Goal: Task Accomplishment & Management: Manage account settings

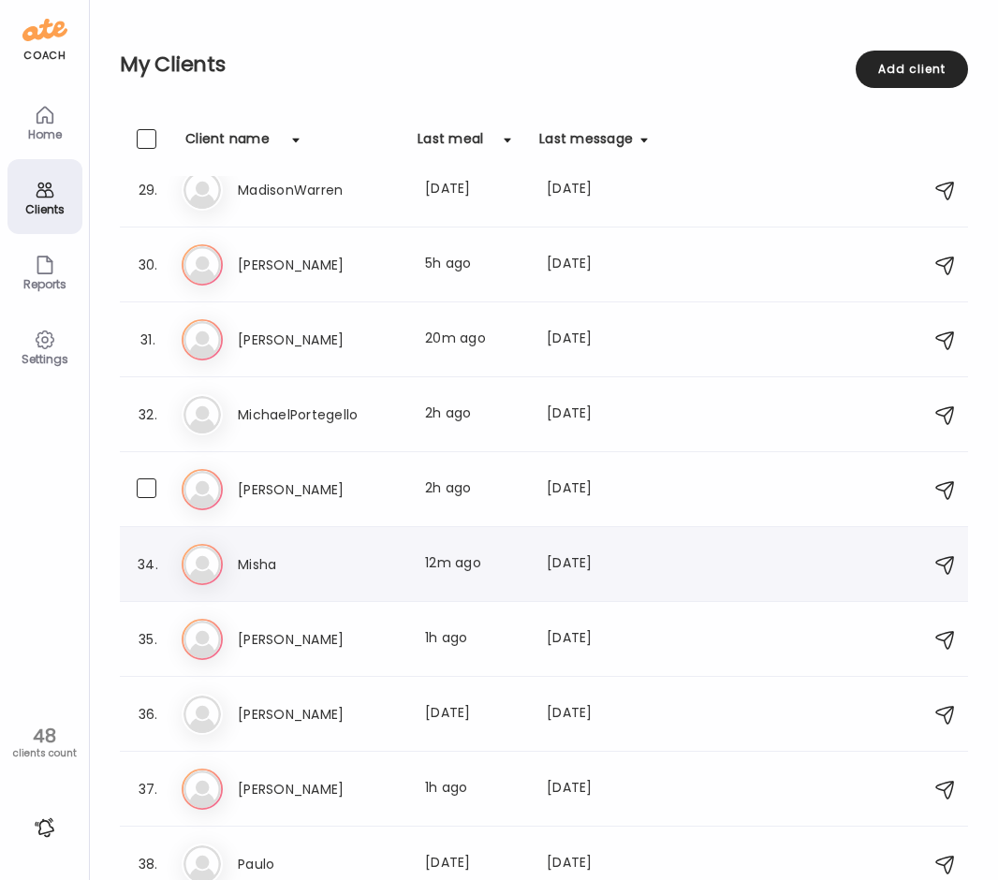
scroll to position [2153, 0]
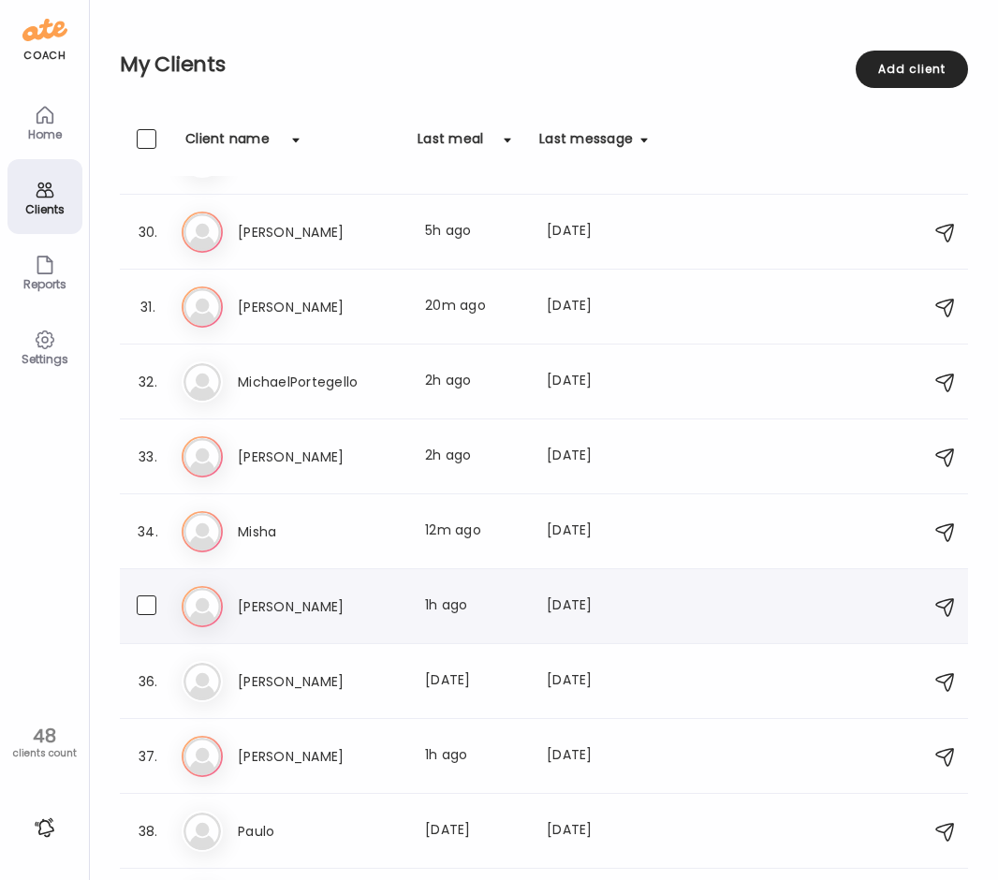
click at [338, 598] on h3 "[PERSON_NAME]" at bounding box center [320, 606] width 165 height 22
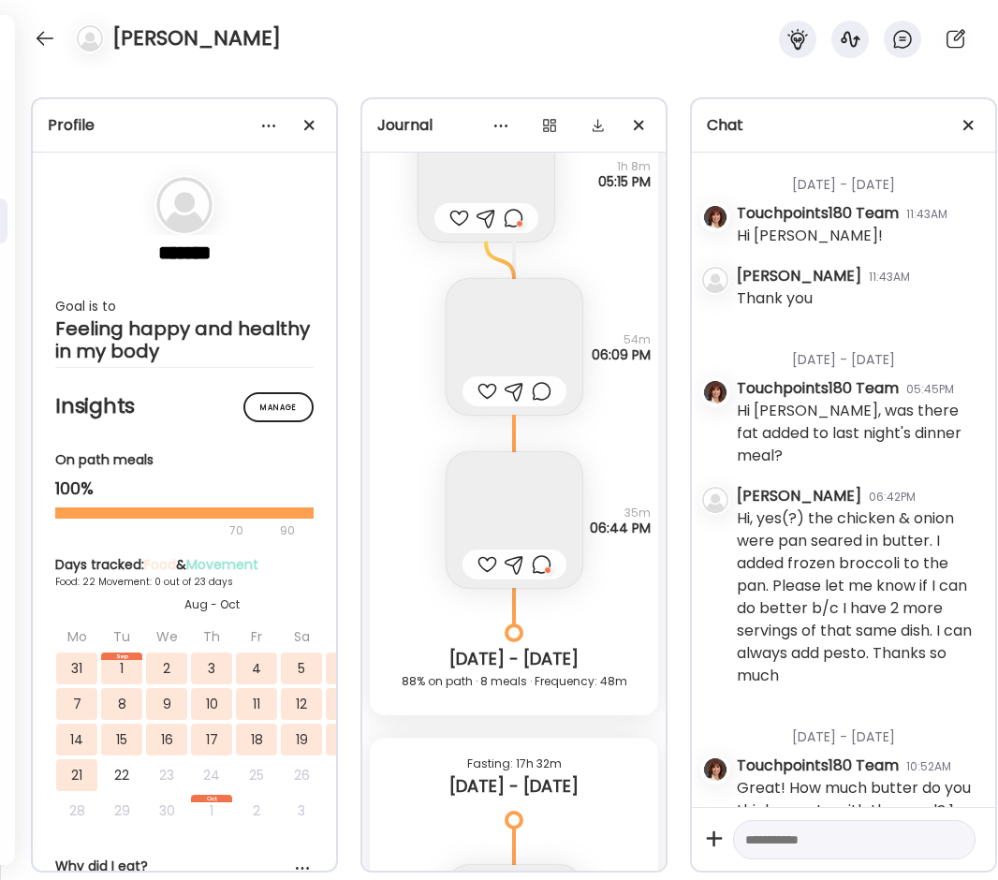
scroll to position [27773, 0]
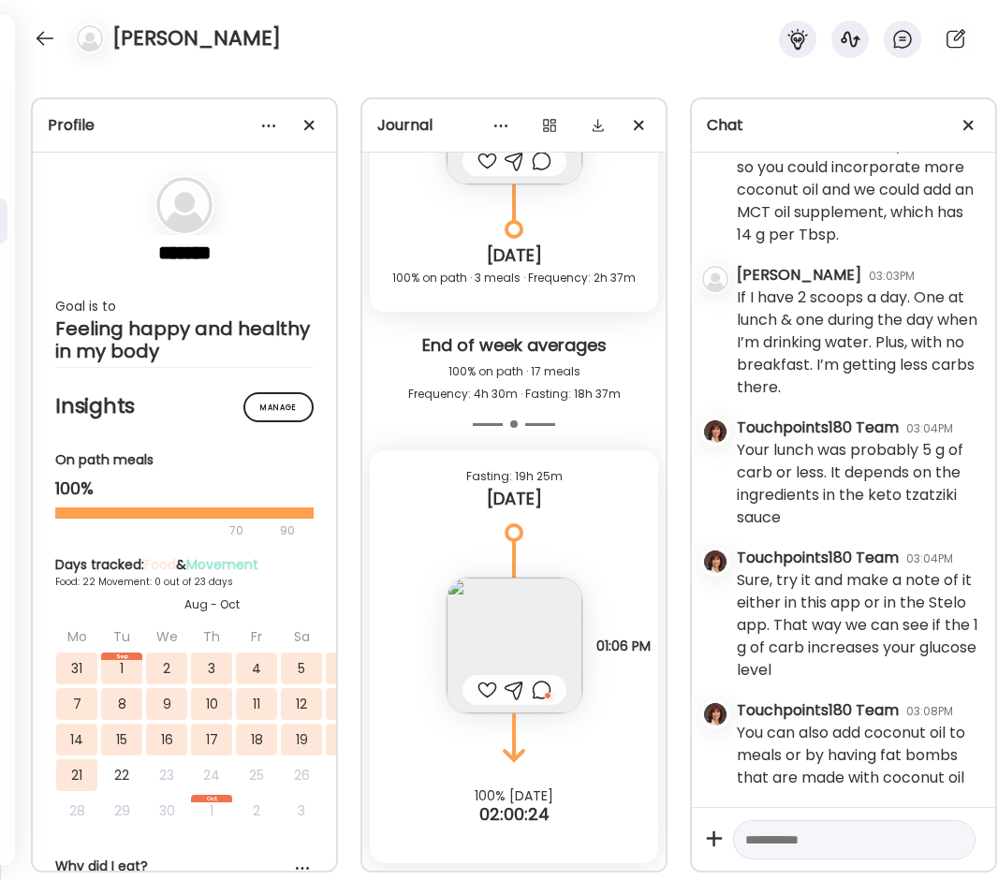
click at [522, 596] on img at bounding box center [514, 645] width 136 height 136
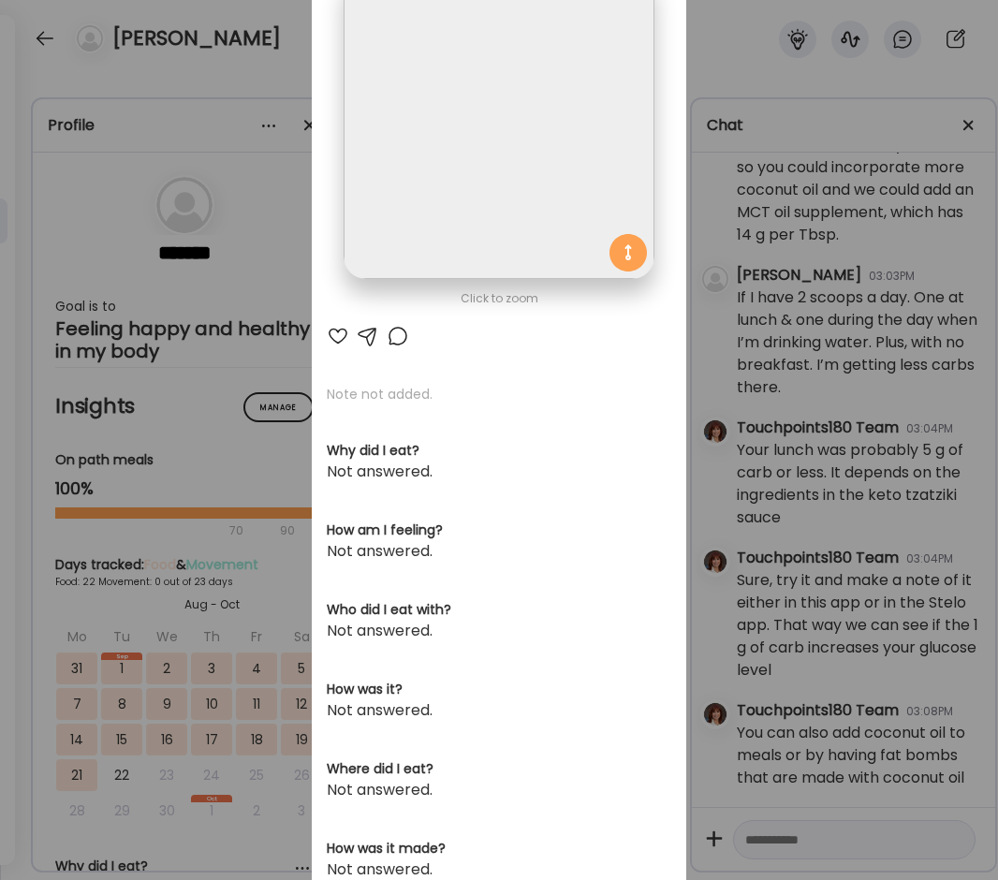
click at [462, 139] on img at bounding box center [498, 124] width 310 height 310
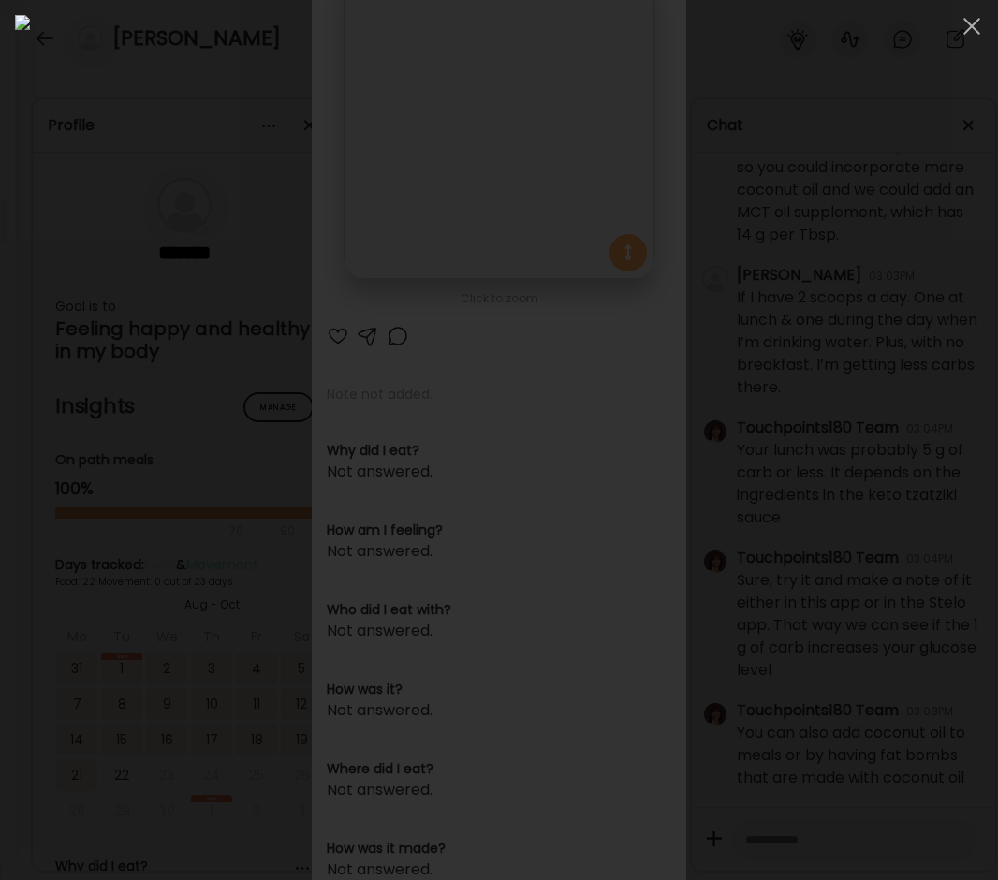
click at [39, 490] on div at bounding box center [499, 440] width 968 height 850
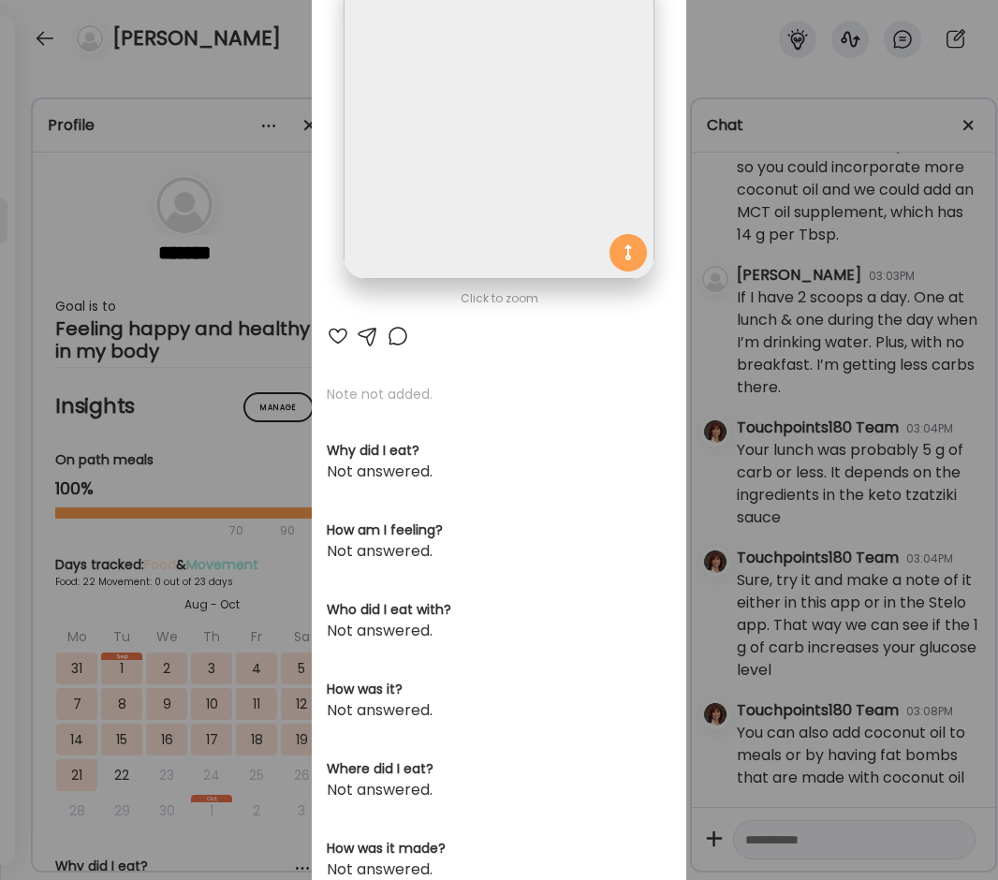
click at [41, 263] on div "Ate Coach Dashboard Wahoo! It’s official Take a moment to set up your Coach Pro…" at bounding box center [499, 440] width 998 height 880
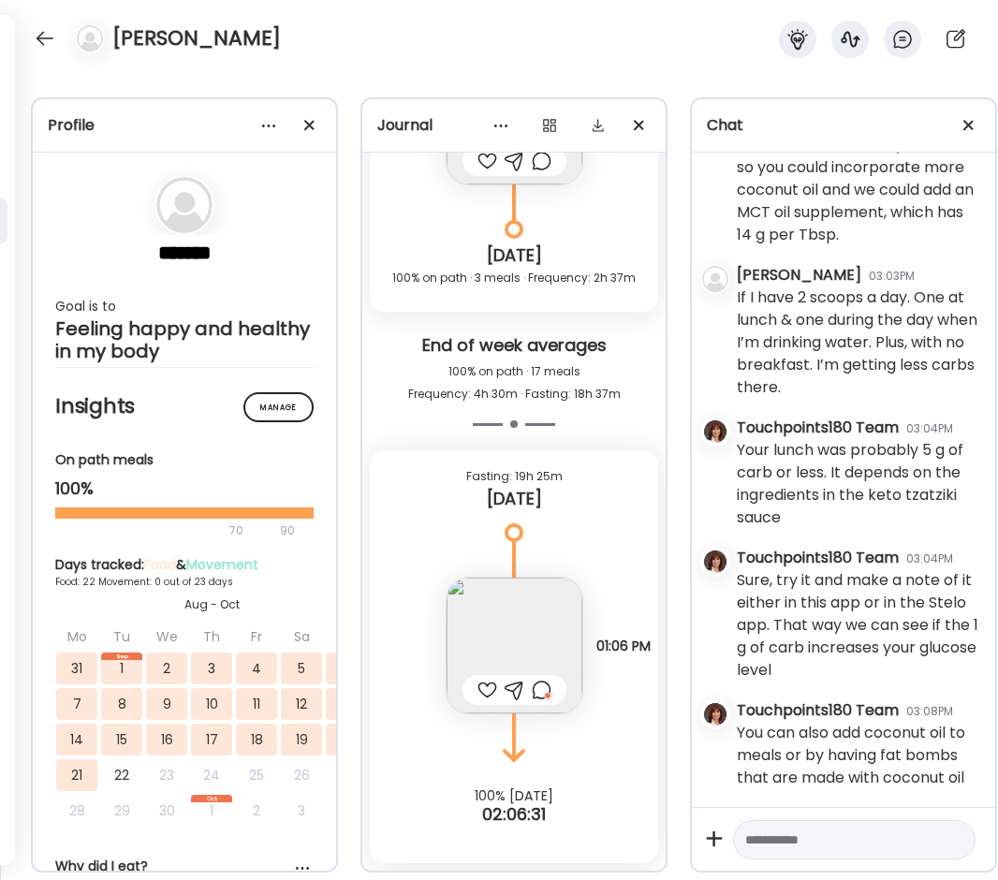
click at [497, 614] on img at bounding box center [514, 645] width 136 height 136
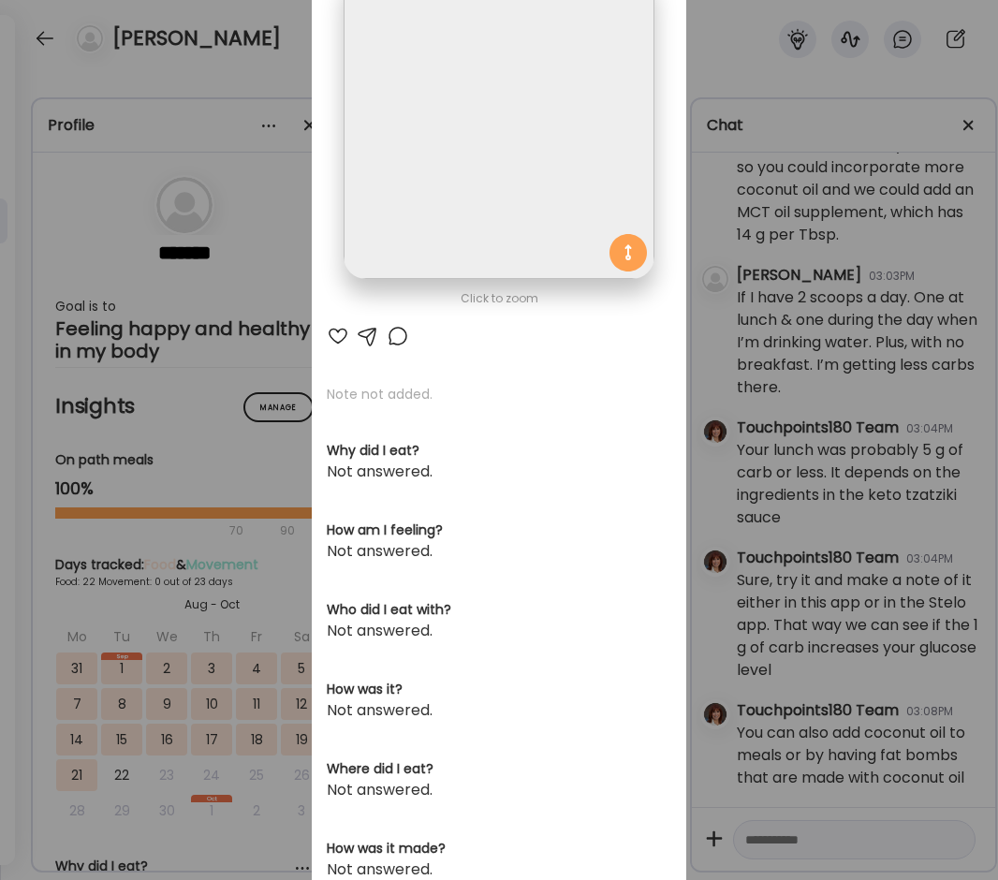
click at [392, 334] on div at bounding box center [398, 336] width 22 height 22
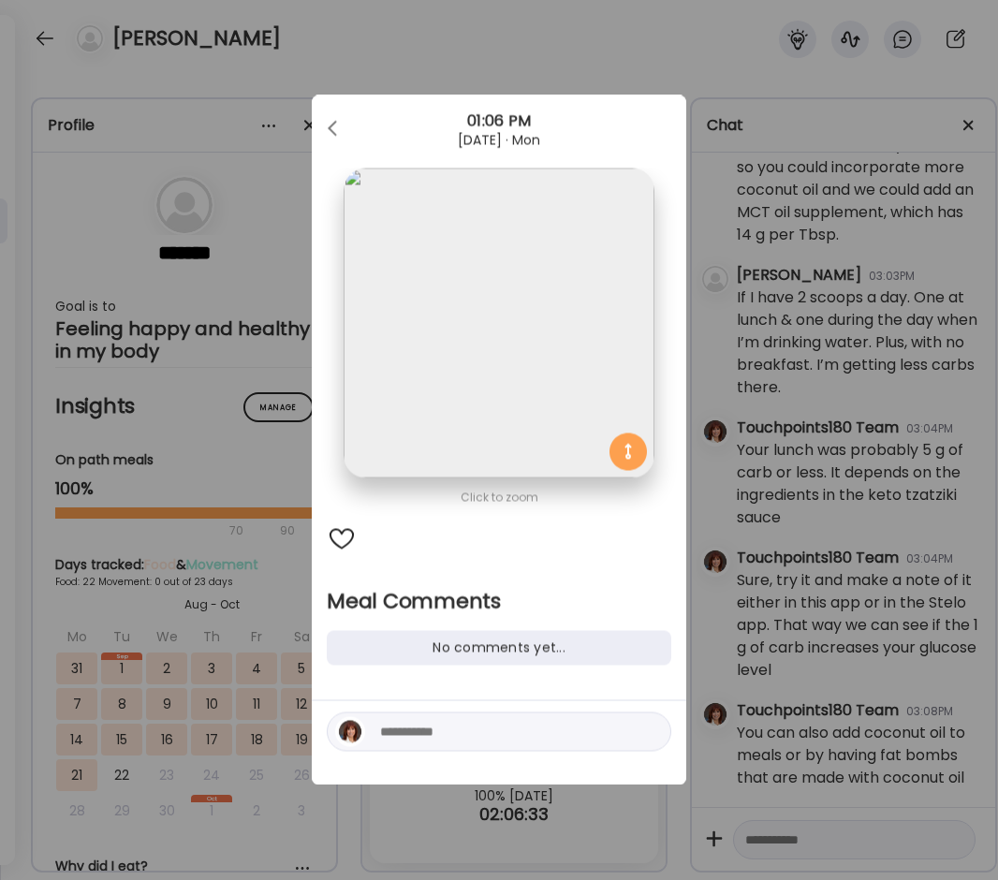
scroll to position [0, 0]
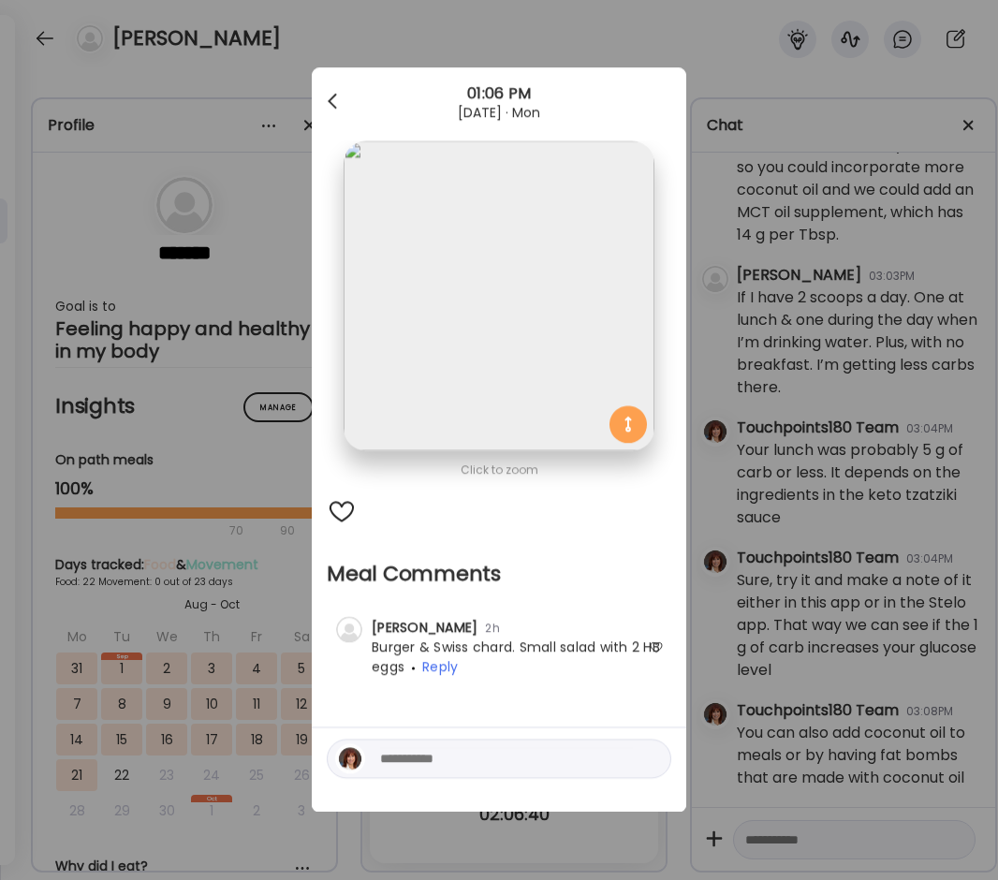
click at [333, 93] on div at bounding box center [333, 101] width 37 height 37
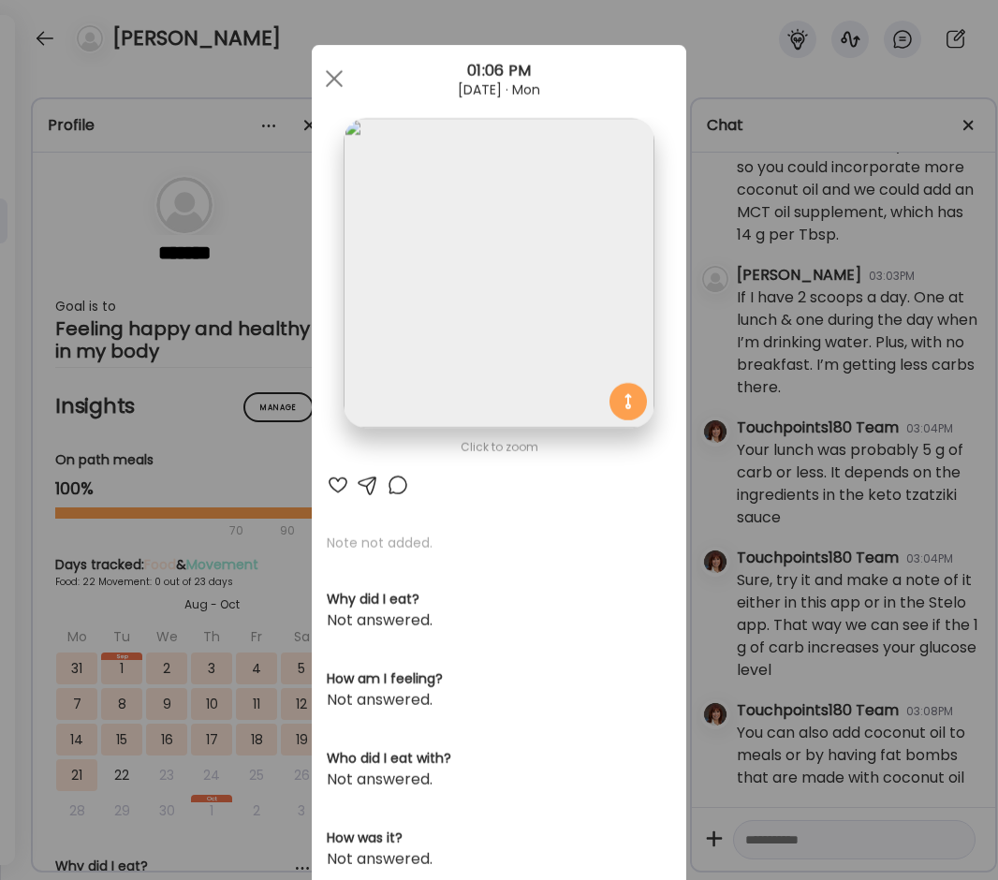
click at [250, 154] on div "Ate Coach Dashboard Wahoo! It’s official Take a moment to set up your Coach Pro…" at bounding box center [499, 440] width 998 height 880
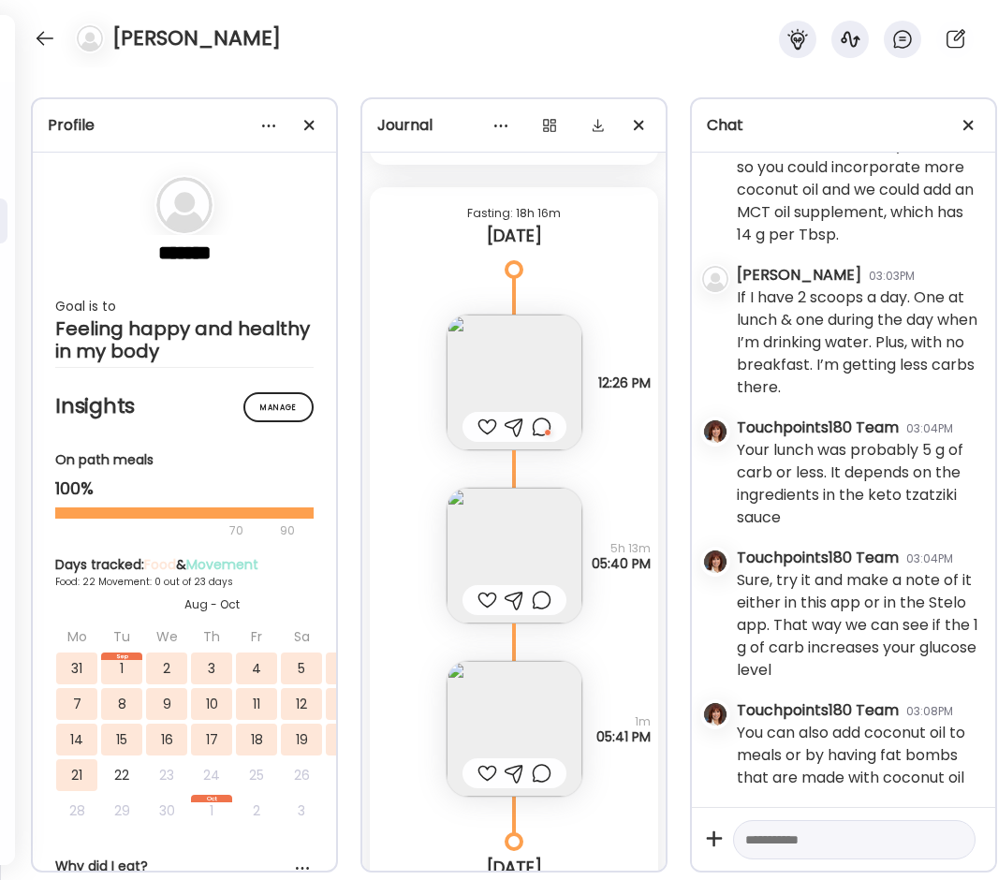
scroll to position [27118, 0]
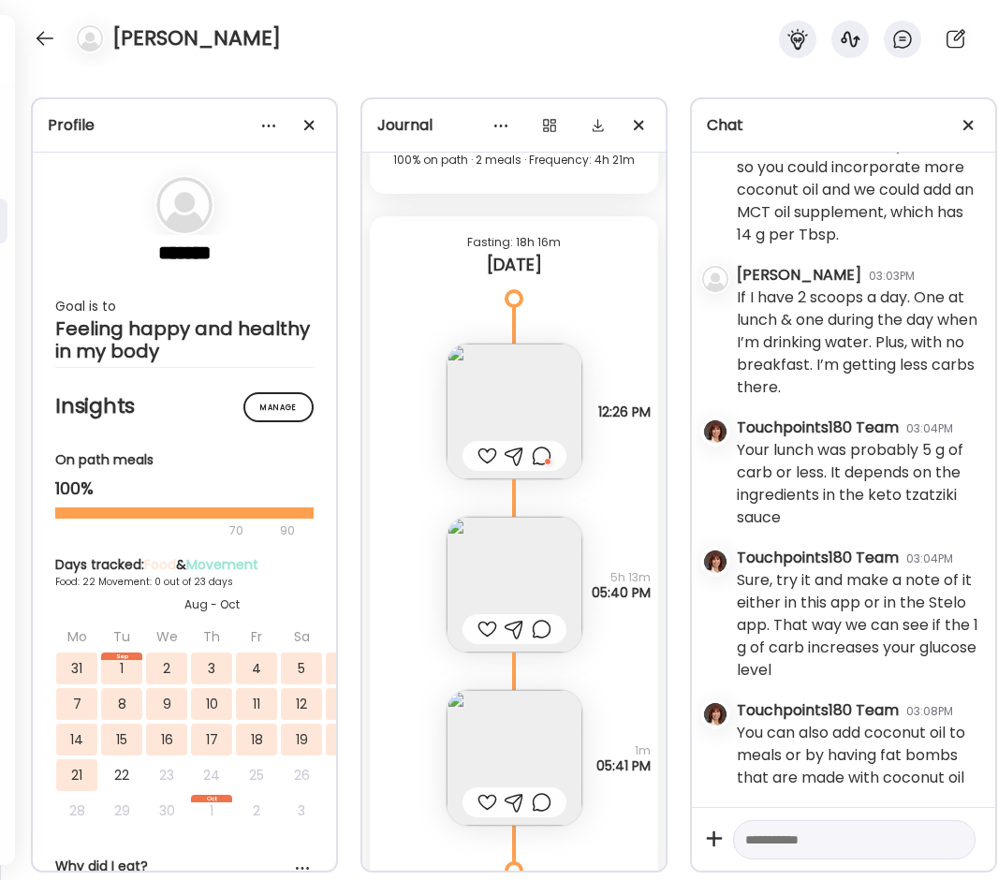
click at [504, 399] on img at bounding box center [514, 411] width 136 height 136
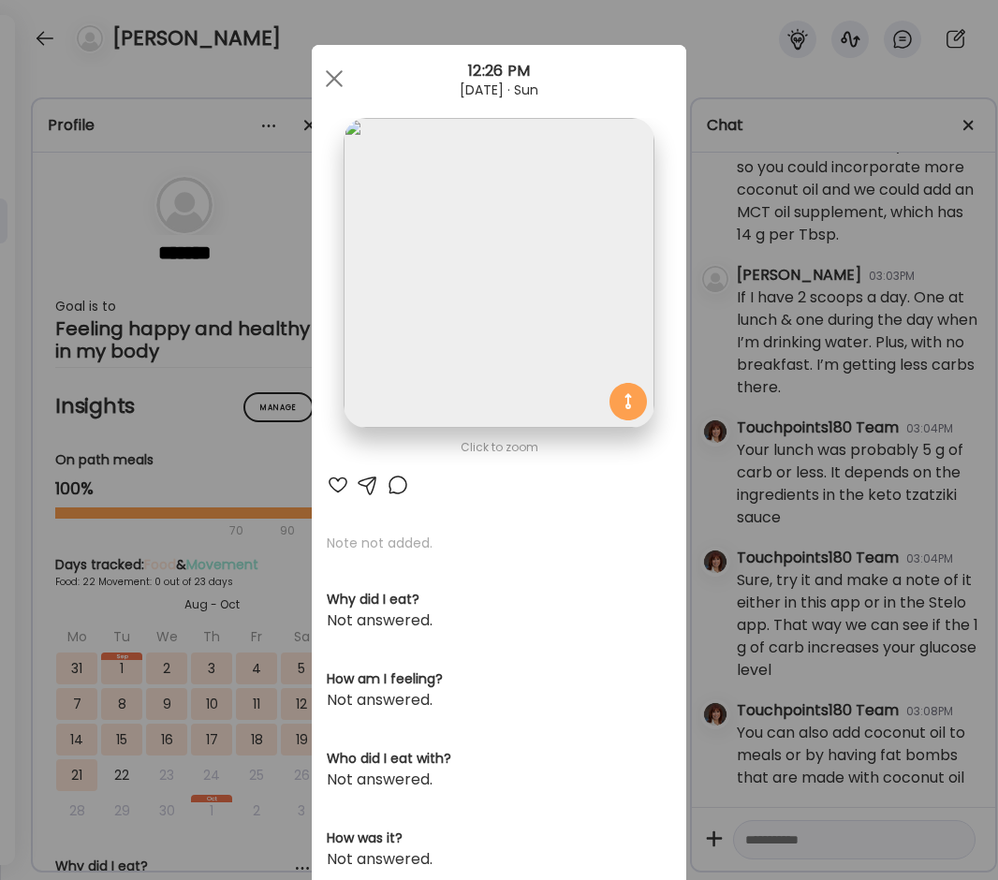
click at [196, 86] on div "Ate Coach Dashboard Wahoo! It’s official Take a moment to set up your Coach Pro…" at bounding box center [499, 440] width 998 height 880
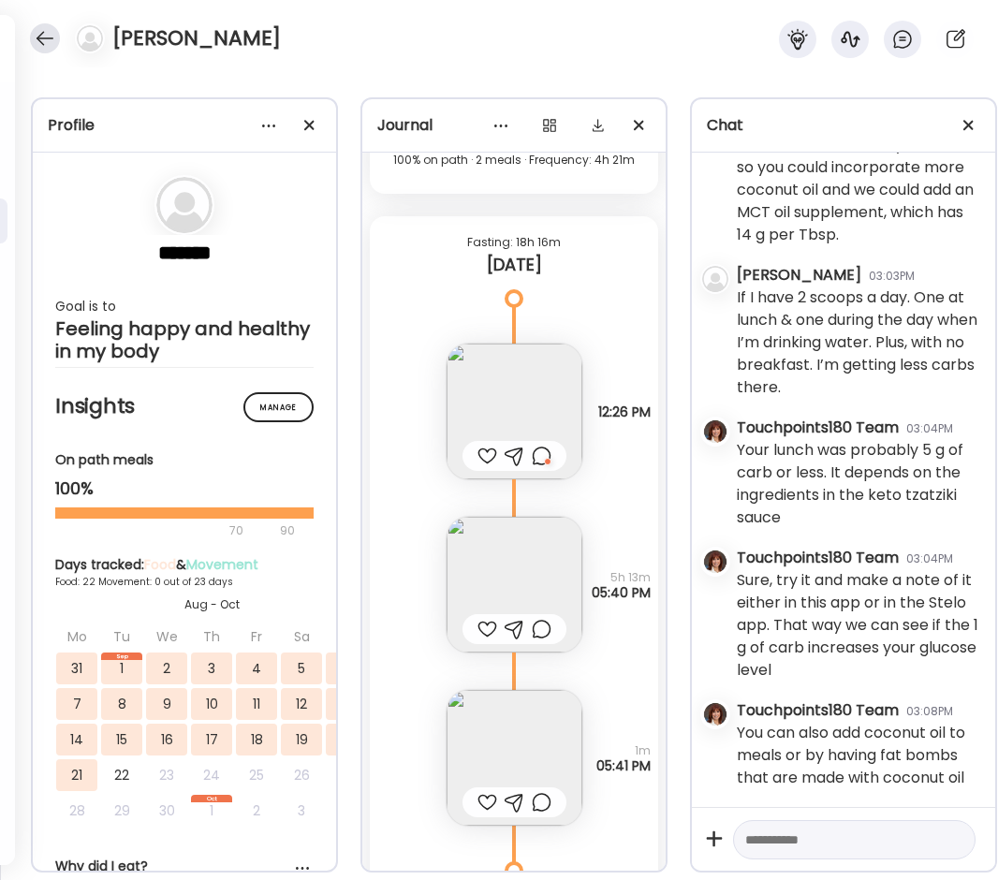
click at [37, 44] on div at bounding box center [45, 38] width 30 height 30
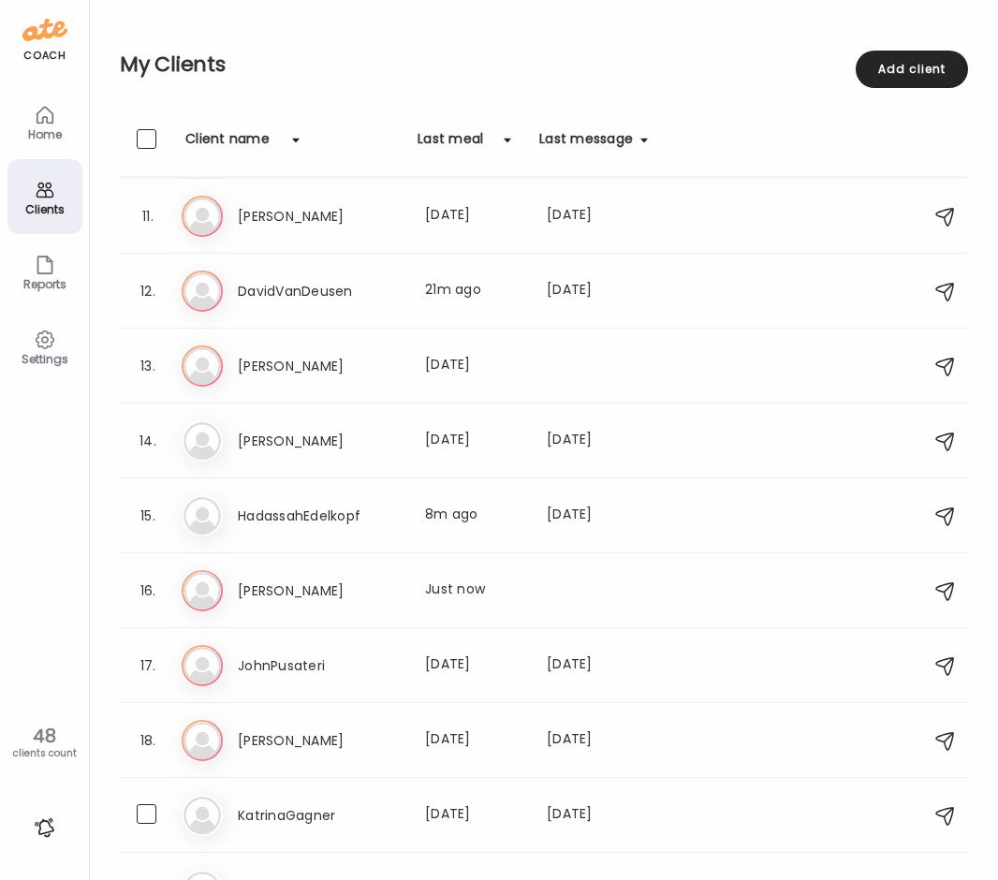
scroll to position [464, 0]
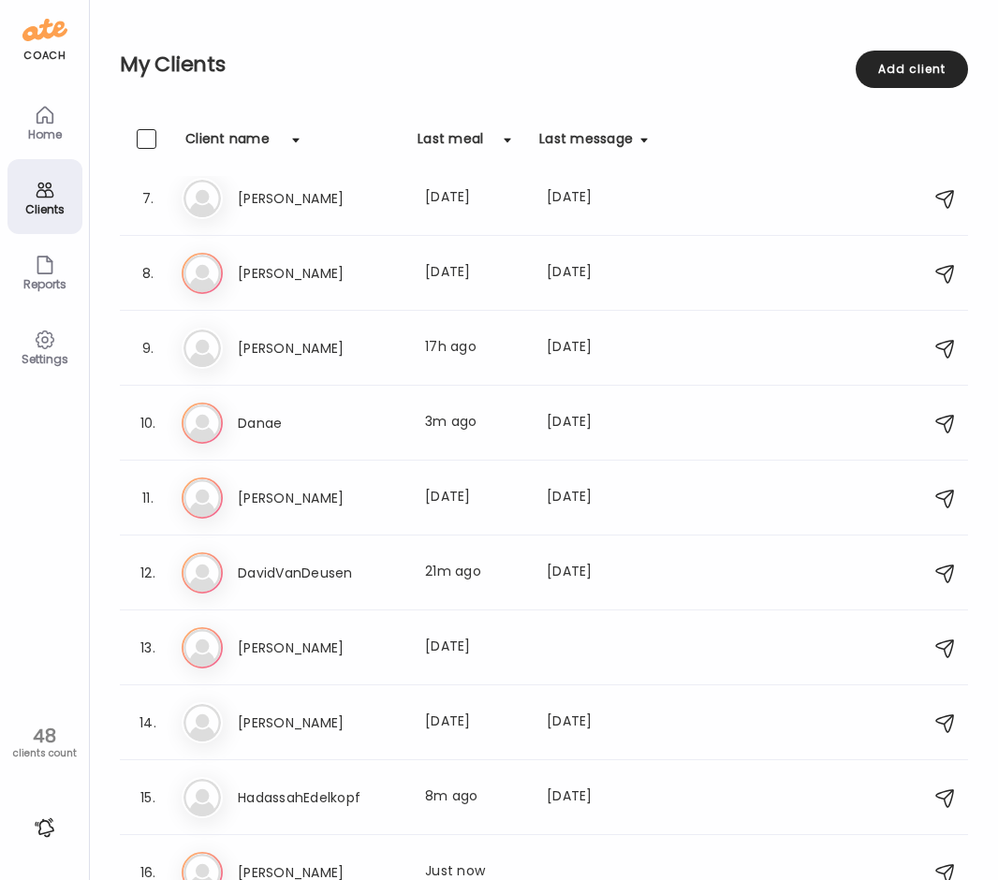
click at [49, 109] on icon at bounding box center [45, 115] width 22 height 22
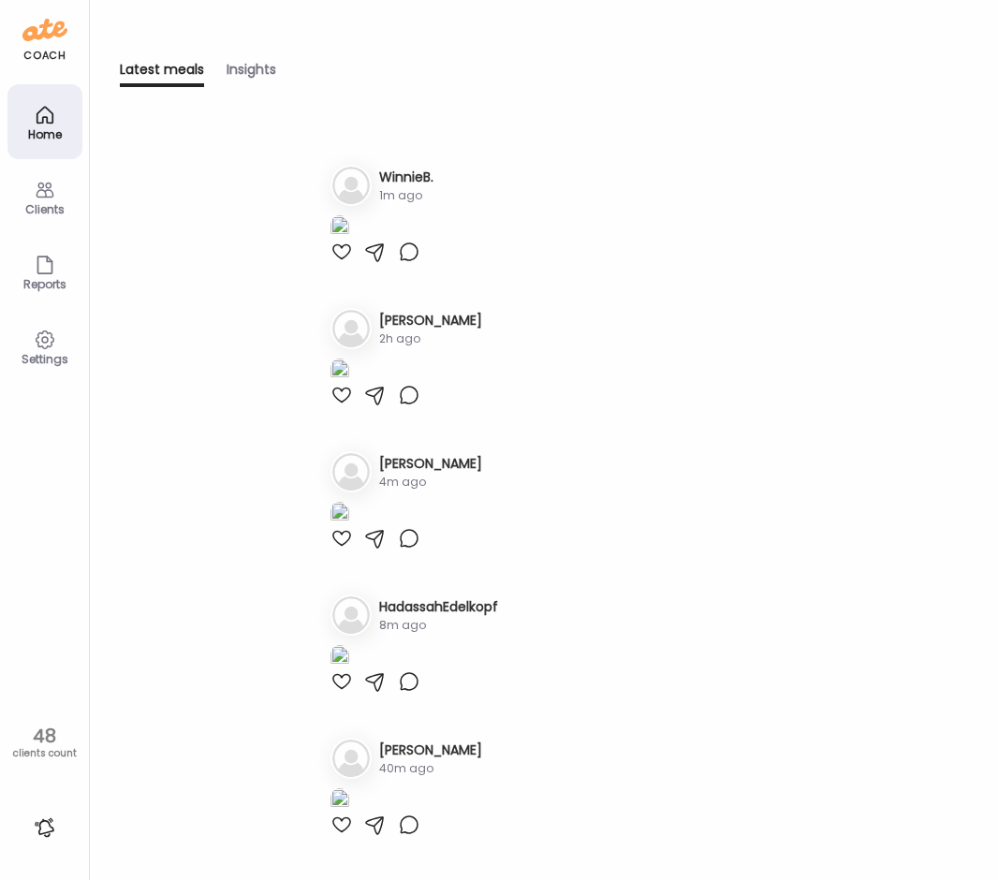
scroll to position [2153, 0]
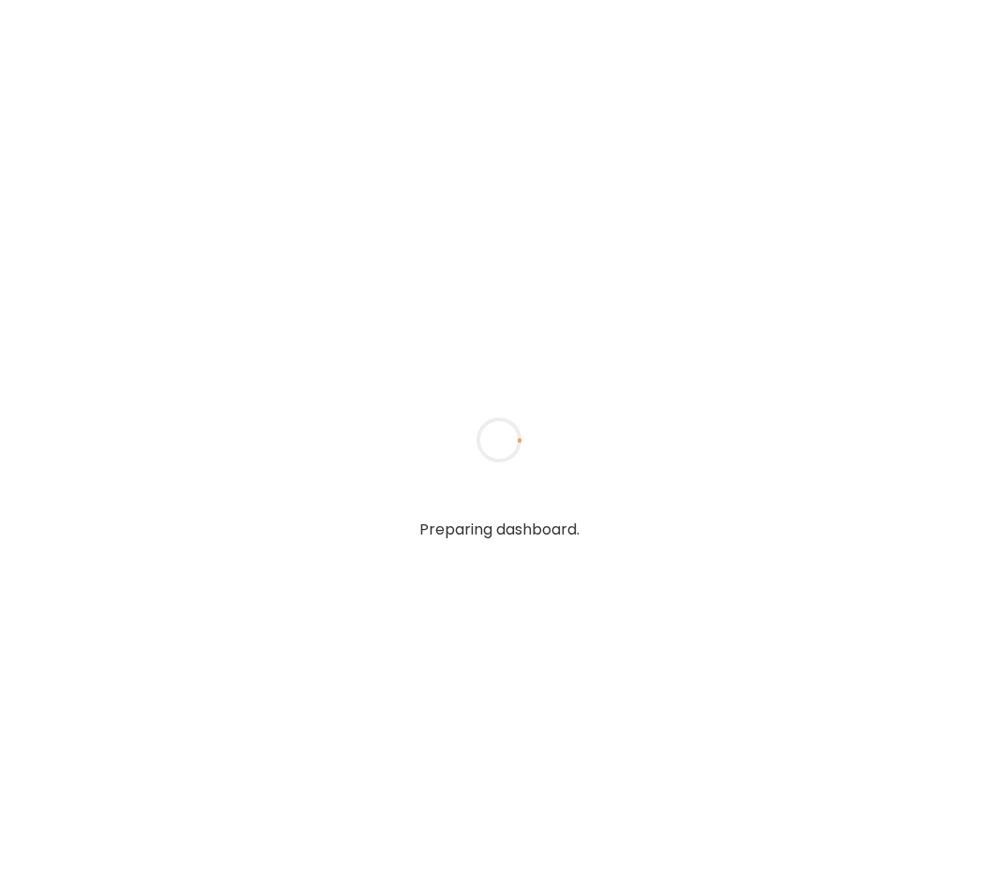
type input "**********"
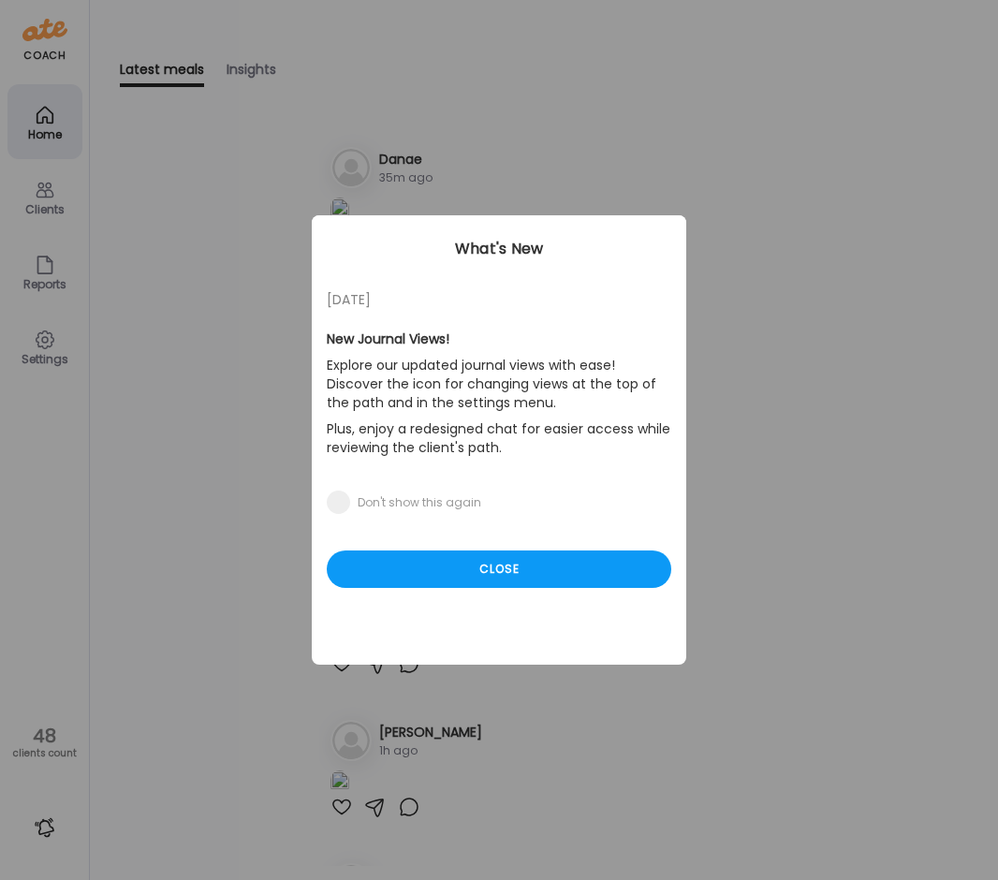
type input "**********"
click at [497, 129] on div "Ate Coach Dashboard Wahoo! It’s official Take a moment to set up your Coach Pro…" at bounding box center [499, 440] width 998 height 880
click at [503, 582] on div "Close" at bounding box center [499, 568] width 344 height 37
